Goal: Task Accomplishment & Management: Use online tool/utility

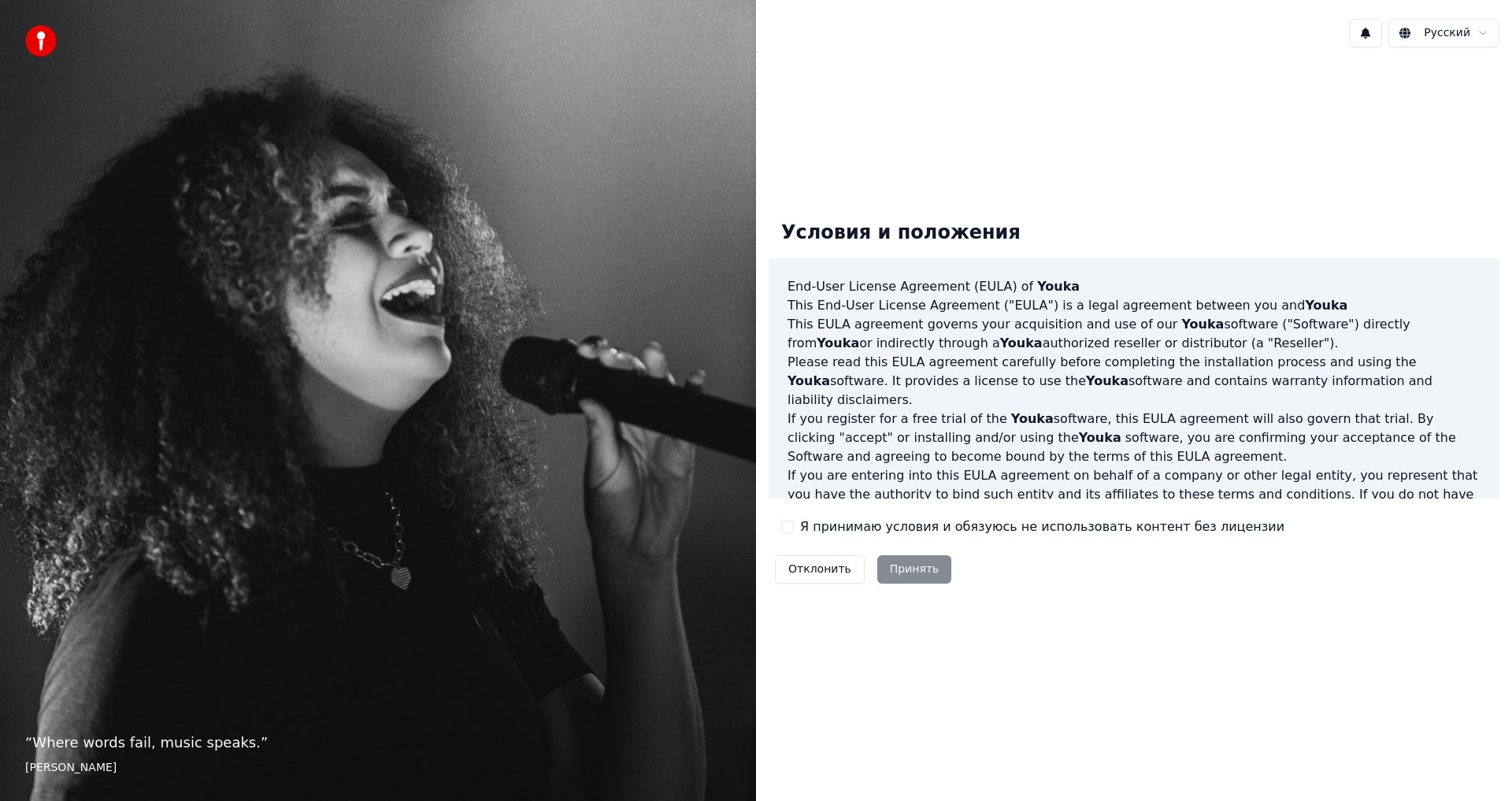
click at [1469, 32] on html "“ Where words fail, music speaks. ” [PERSON_NAME] Русский Условия и положения E…" at bounding box center [756, 400] width 1512 height 801
click at [1147, 150] on html "“ Where words fail, music speaks. ” Hans Christian Andersen Русский Условия и п…" at bounding box center [756, 400] width 1512 height 801
click at [904, 570] on div "Отклонить Принять" at bounding box center [863, 569] width 189 height 41
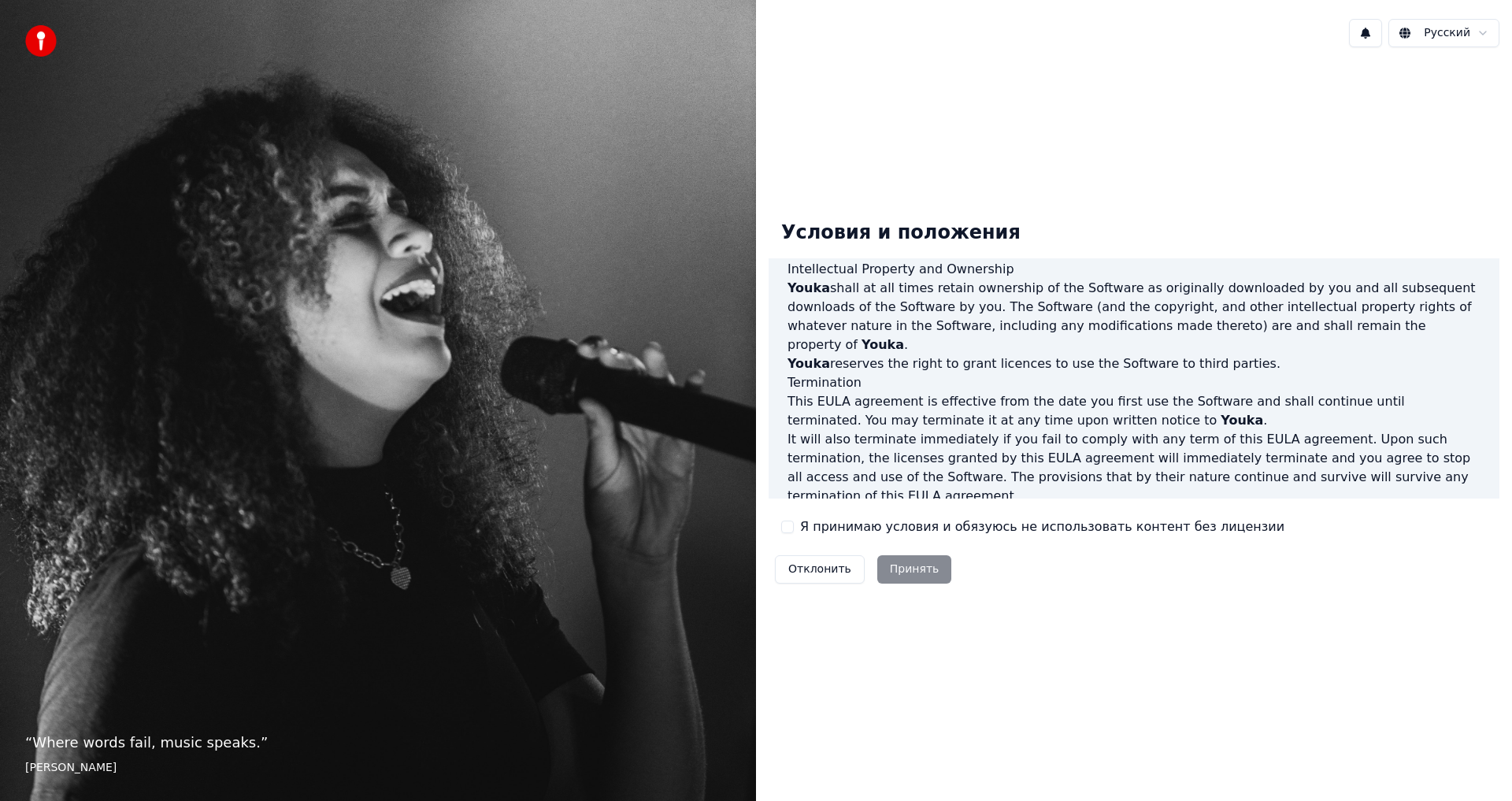
scroll to position [629, 0]
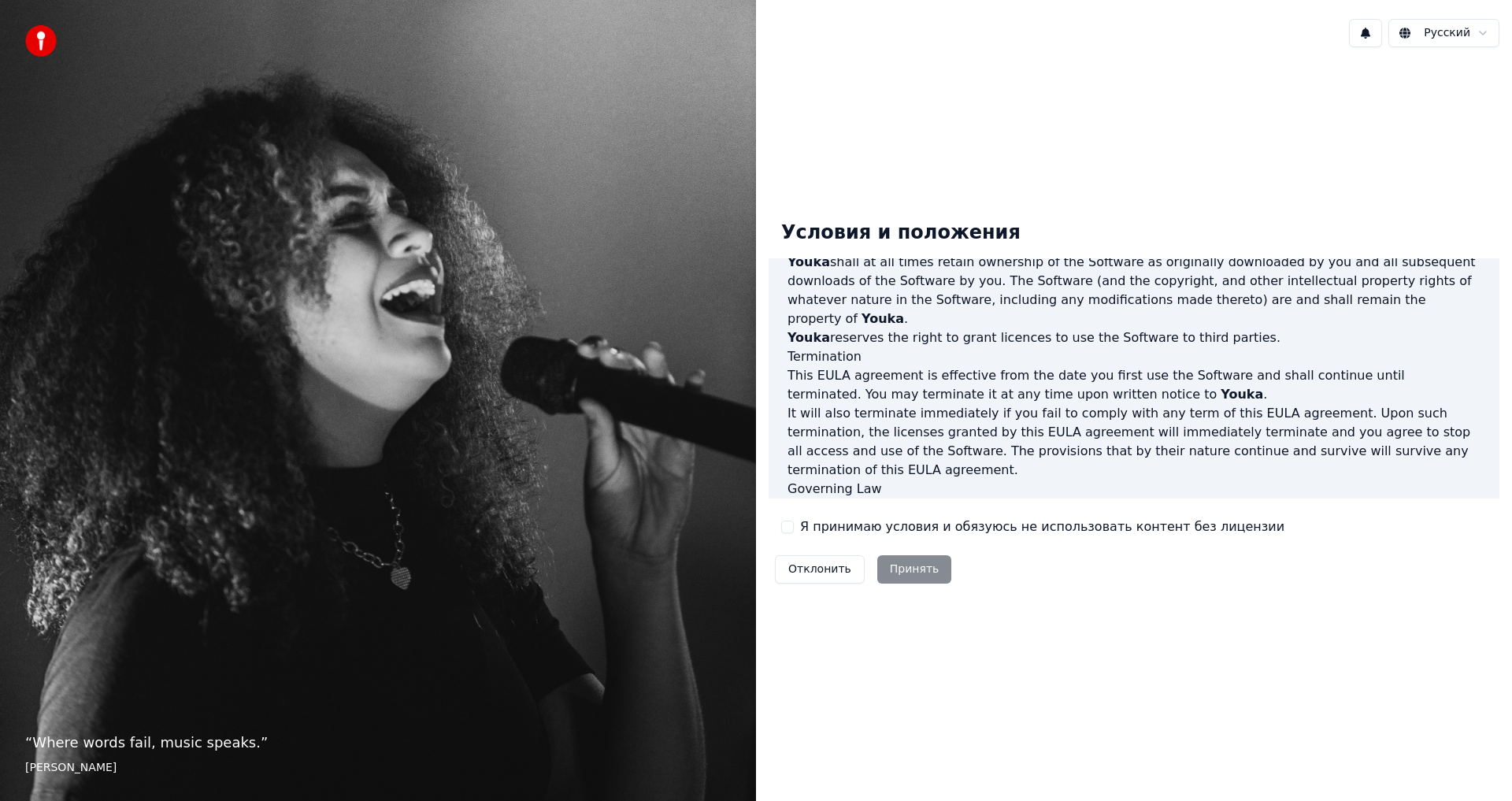
click at [899, 559] on div "Отклонить Принять" at bounding box center [863, 569] width 189 height 41
click at [1000, 575] on div "Условия и положения End-User License Agreement (EULA) of Youka This End-User Li…" at bounding box center [1134, 399] width 731 height 382
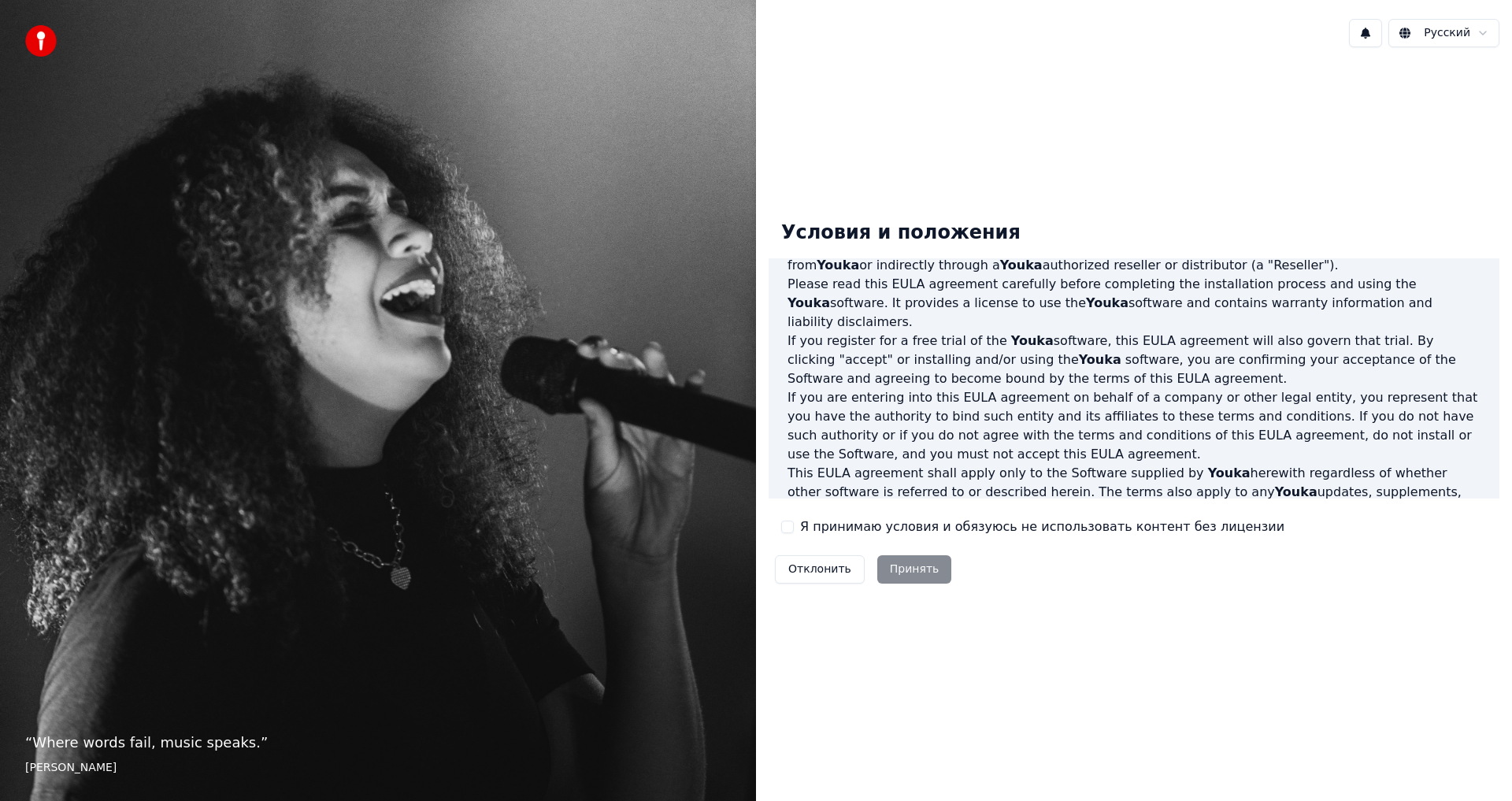
scroll to position [0, 0]
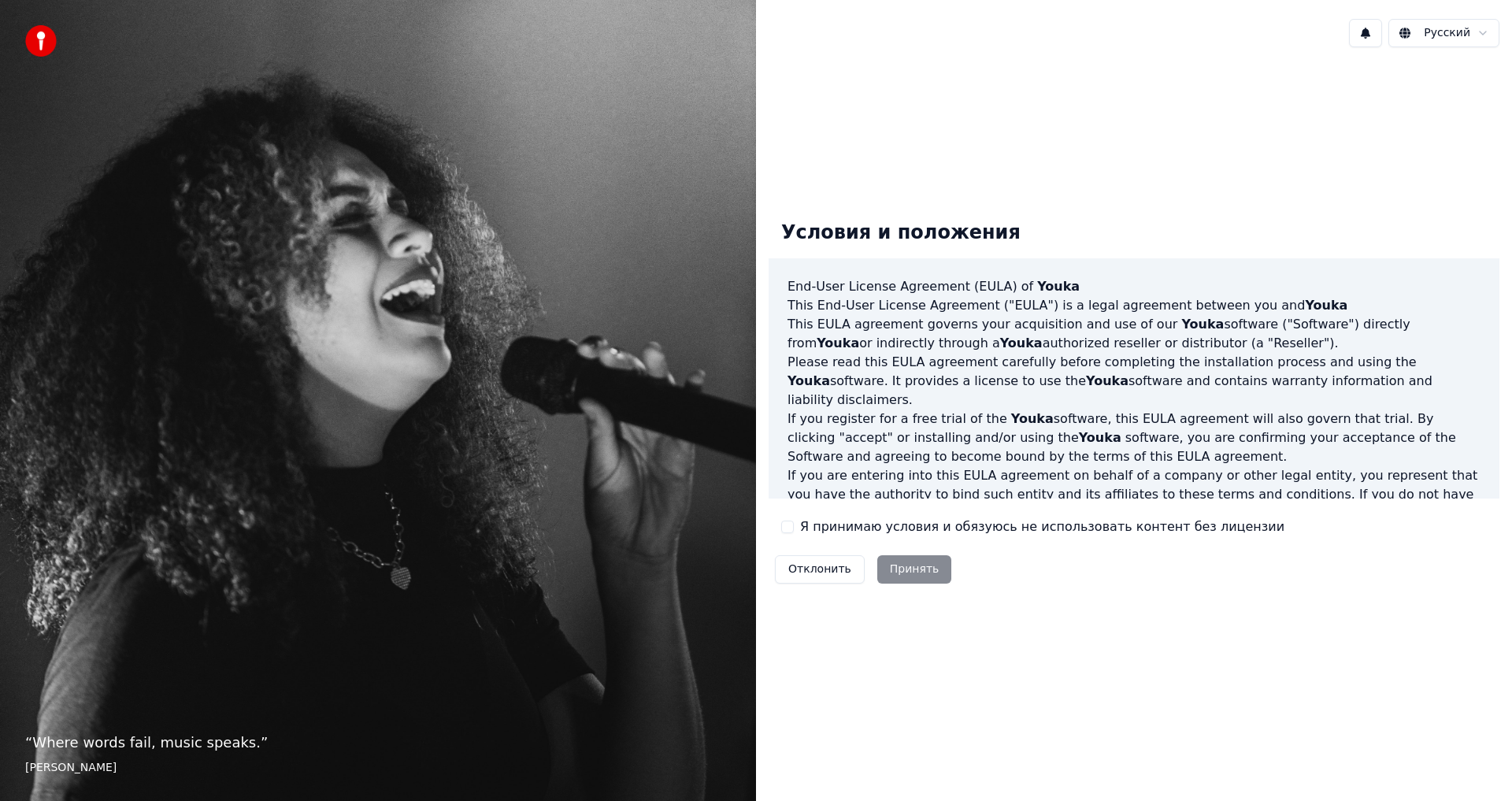
click at [886, 577] on div "Отклонить Принять" at bounding box center [863, 569] width 189 height 41
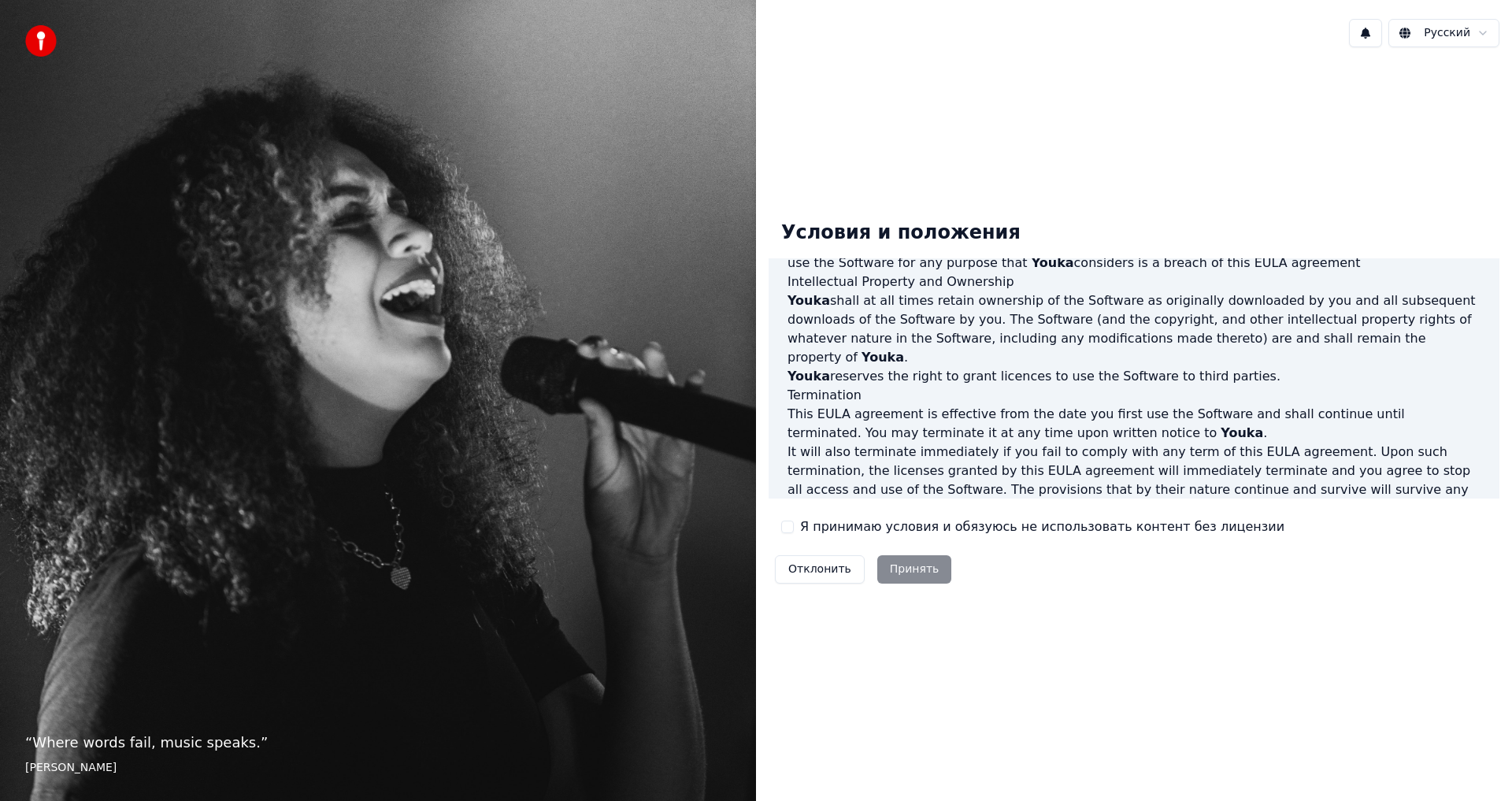
scroll to position [629, 0]
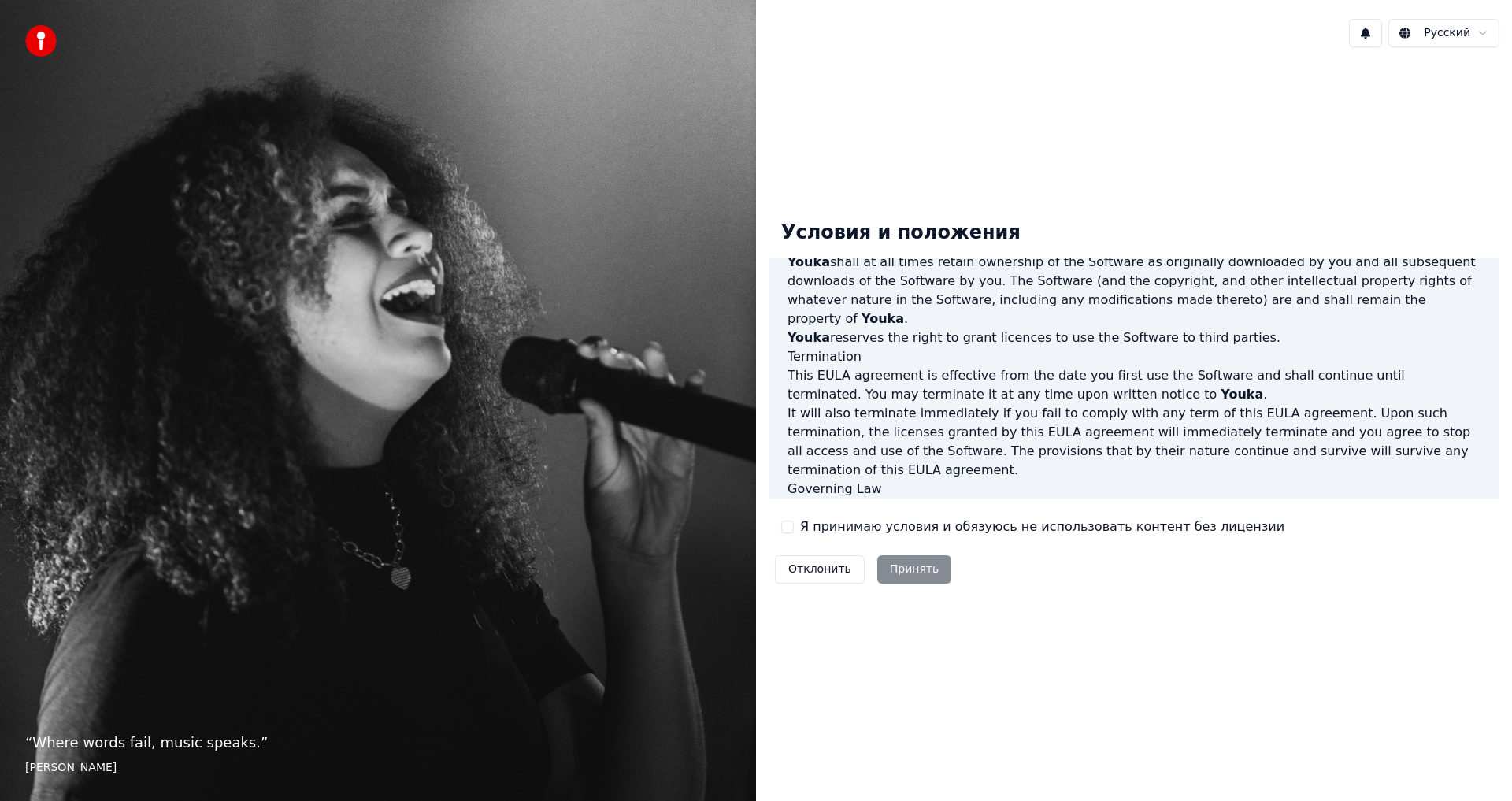
click at [787, 525] on button "Я принимаю условия и обязуюсь не использовать контент без лицензии" at bounding box center [787, 527] width 12 height 12
click at [904, 573] on button "Принять" at bounding box center [914, 570] width 75 height 28
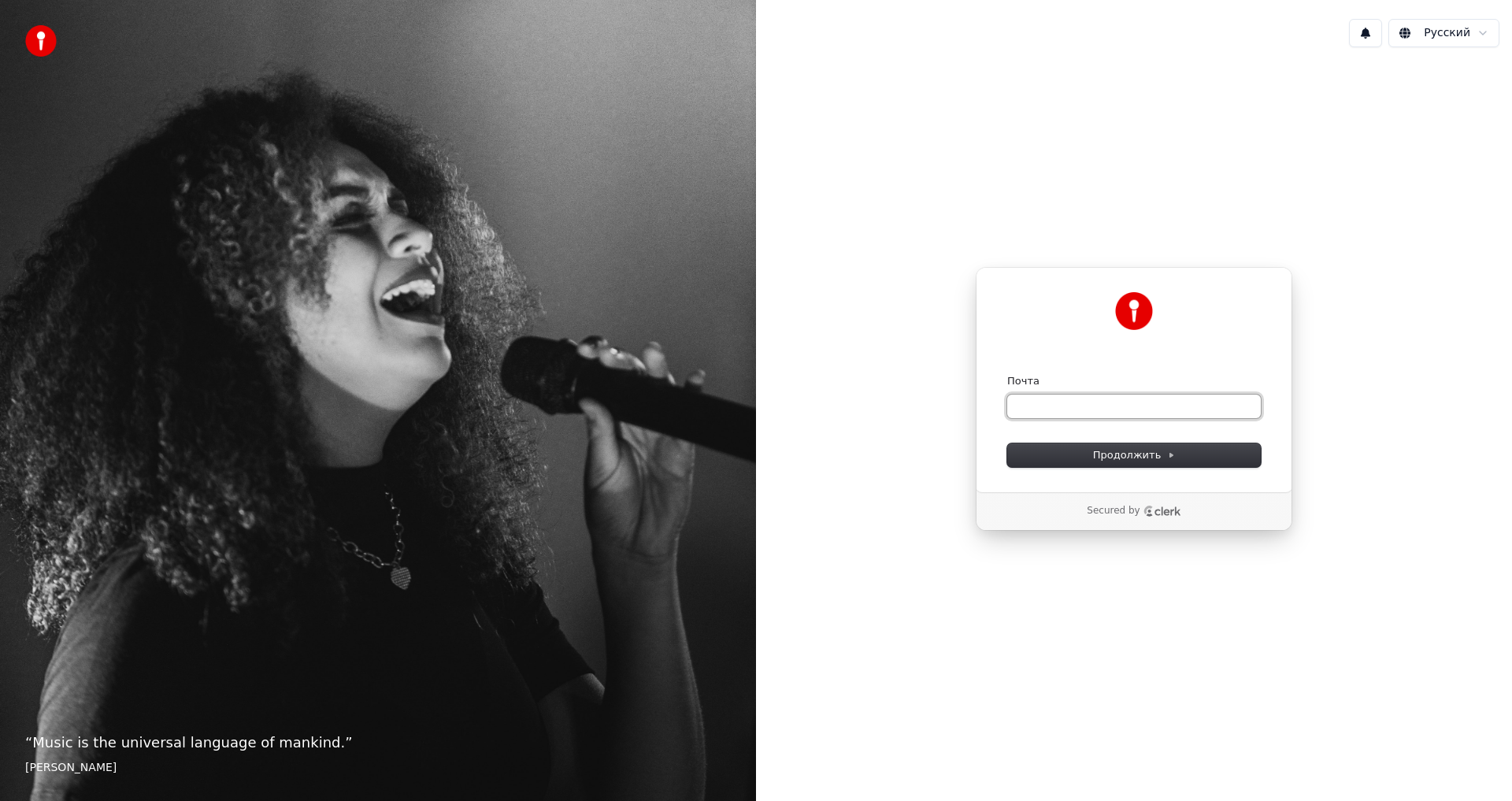
click at [1110, 415] on input "Почта" at bounding box center [1134, 406] width 254 height 23
type input "*"
click at [1119, 454] on span "Продолжить" at bounding box center [1135, 455] width 83 height 14
type input "**********"
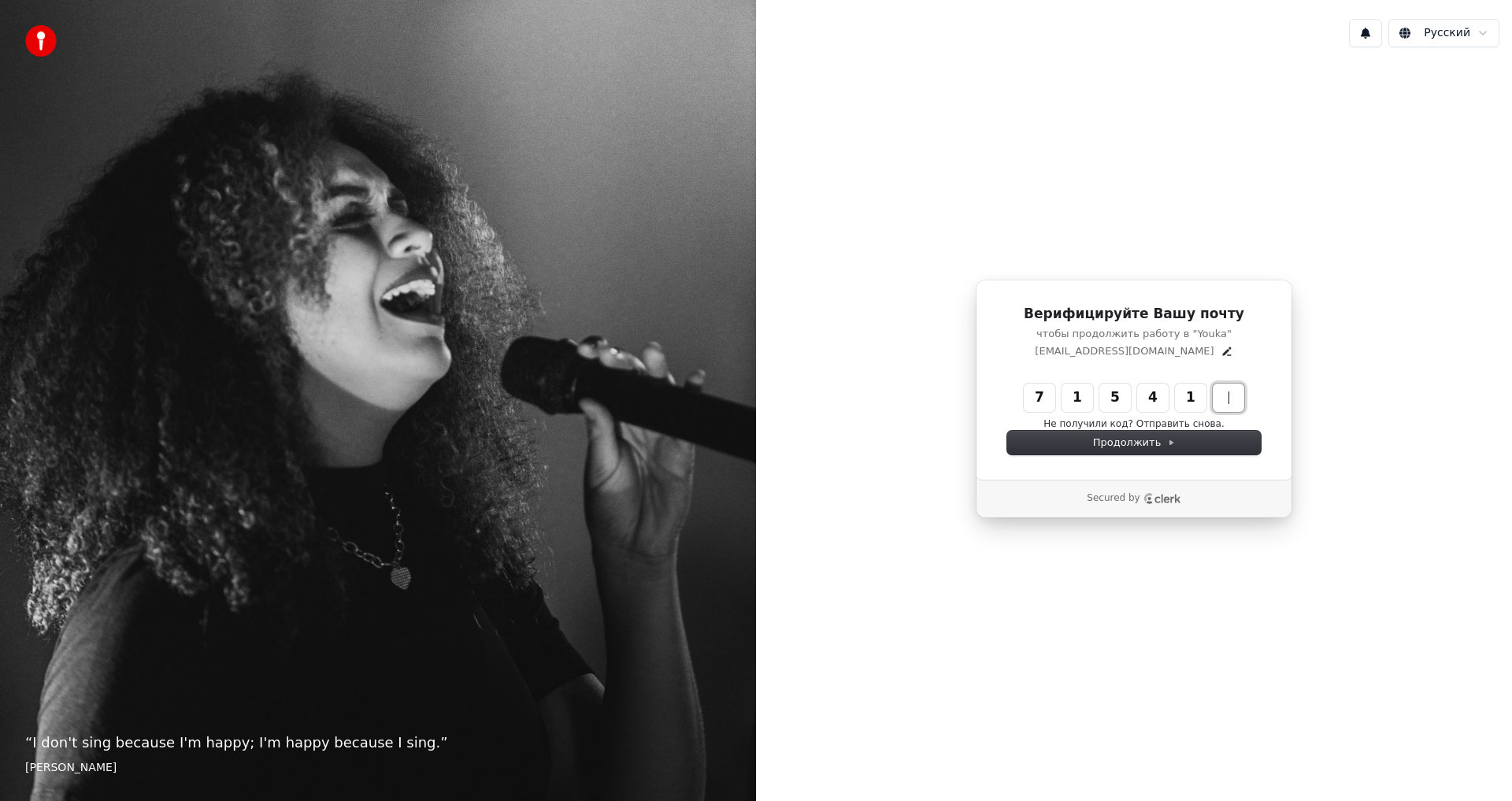
type input "******"
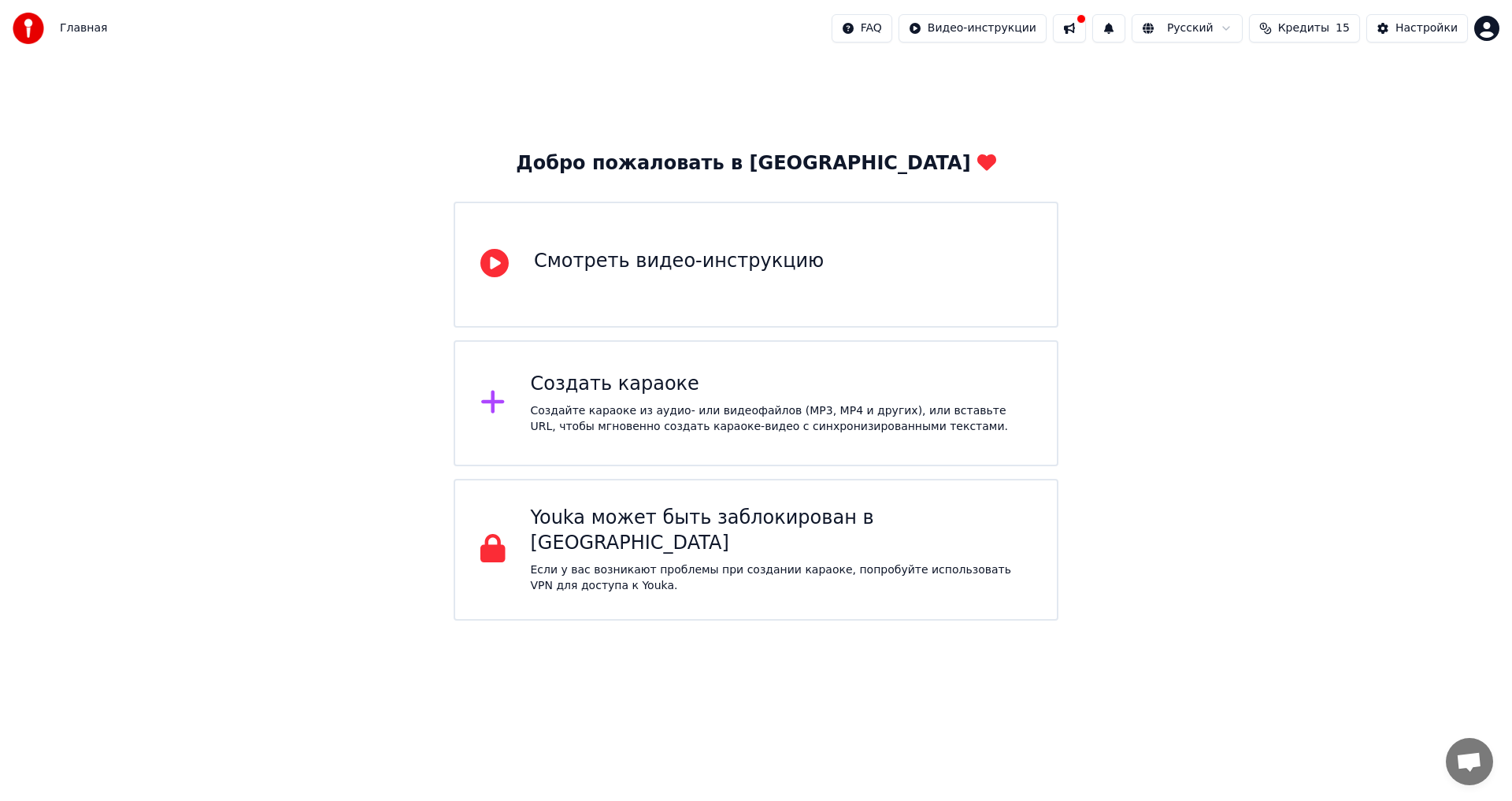
click at [618, 403] on div "Создайте караоке из аудио- или видеофайлов (MP3, MP4 и других), или вставьте UR…" at bounding box center [781, 419] width 502 height 32
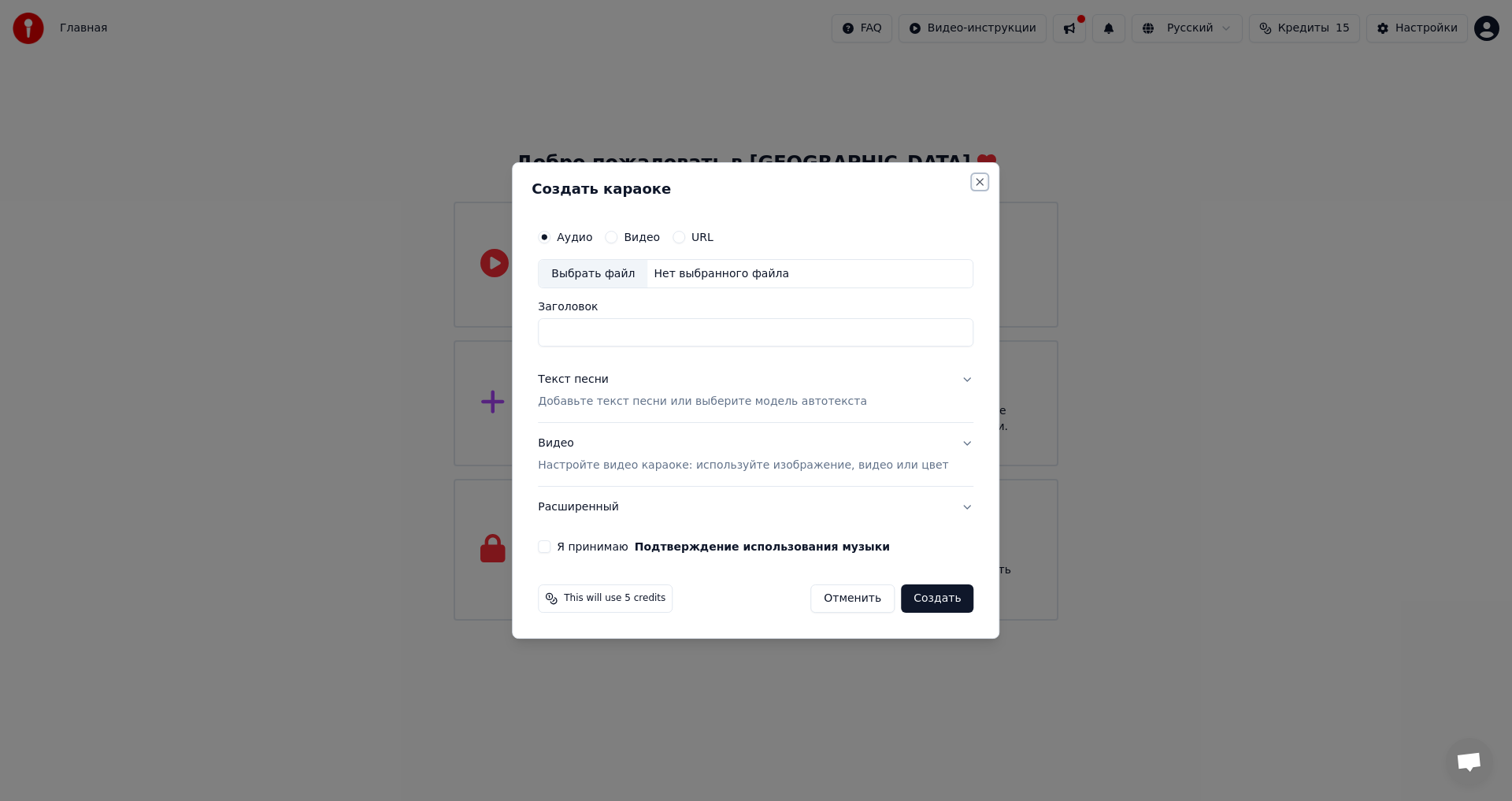
click at [974, 180] on button "Close" at bounding box center [980, 182] width 12 height 12
